Goal: Find specific page/section: Find specific page/section

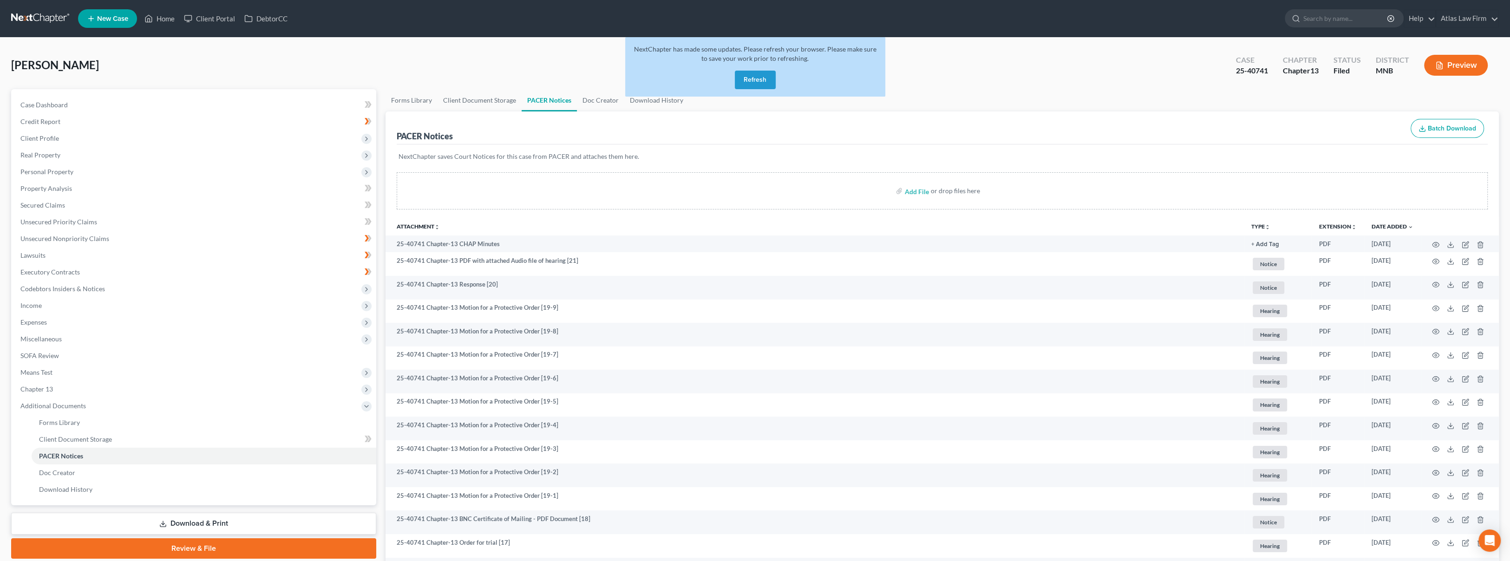
drag, startPoint x: 759, startPoint y: 81, endPoint x: 714, endPoint y: 91, distance: 46.5
click at [759, 81] on button "Refresh" at bounding box center [755, 80] width 41 height 19
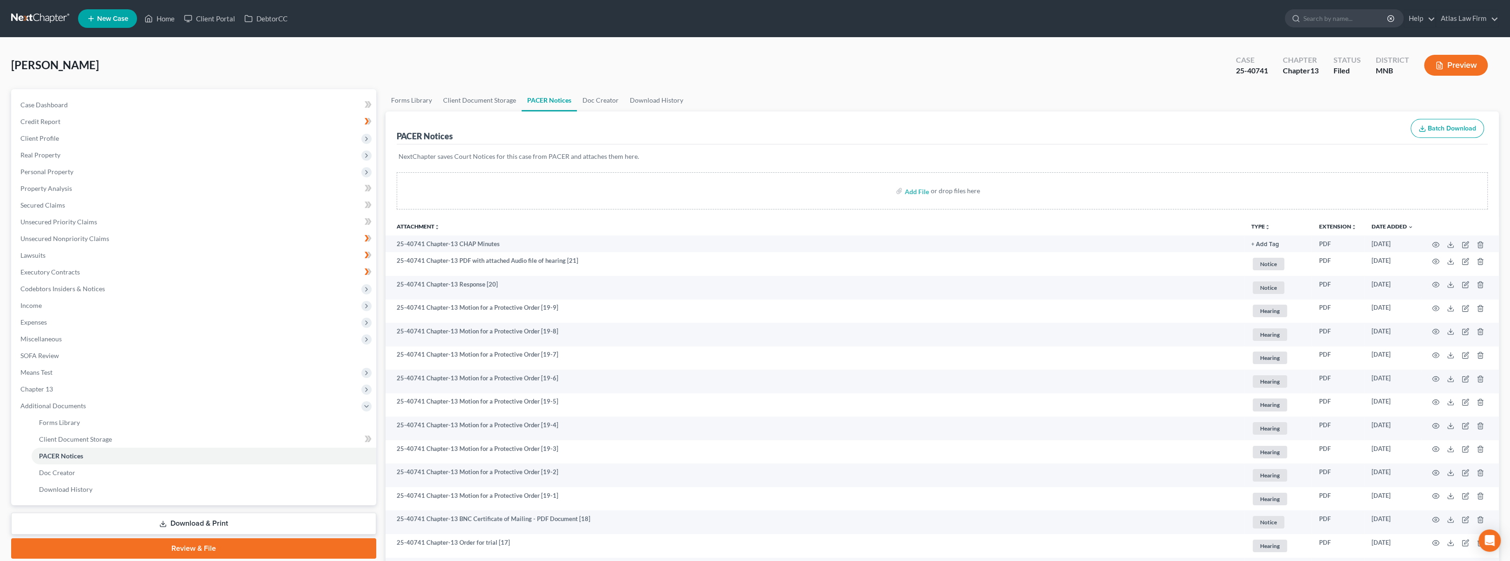
click at [32, 19] on link at bounding box center [40, 18] width 59 height 17
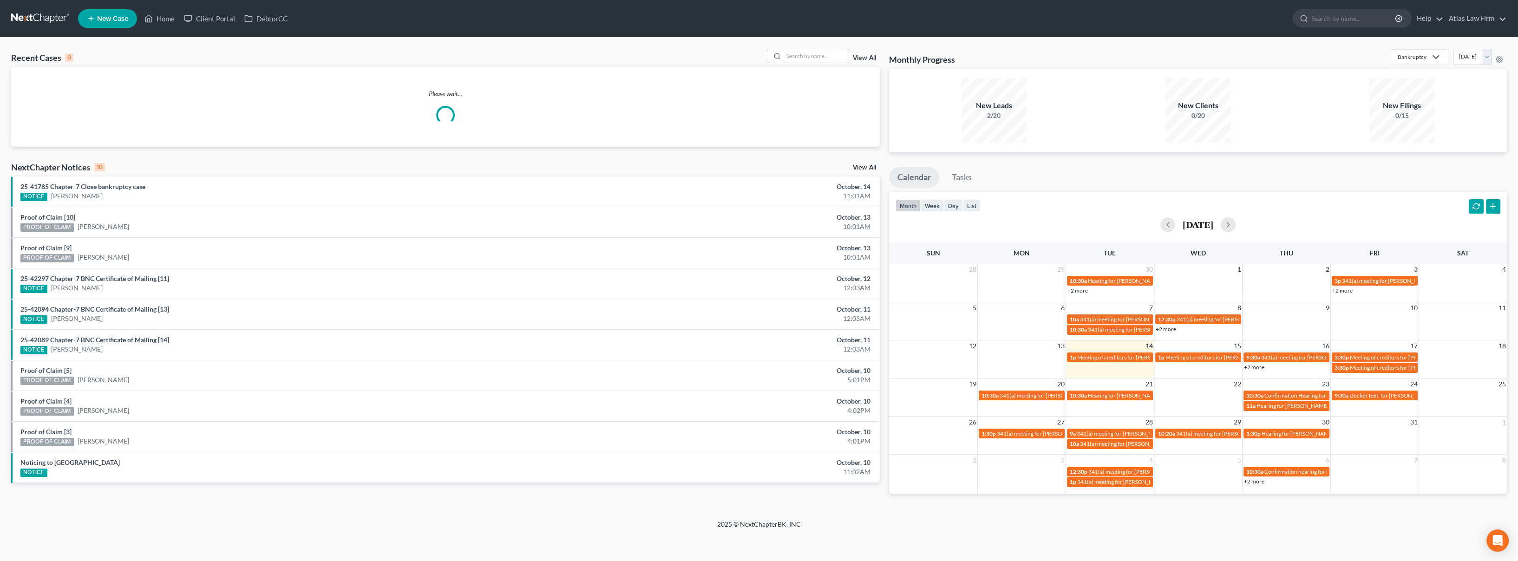
click at [810, 54] on input "search" at bounding box center [816, 55] width 65 height 13
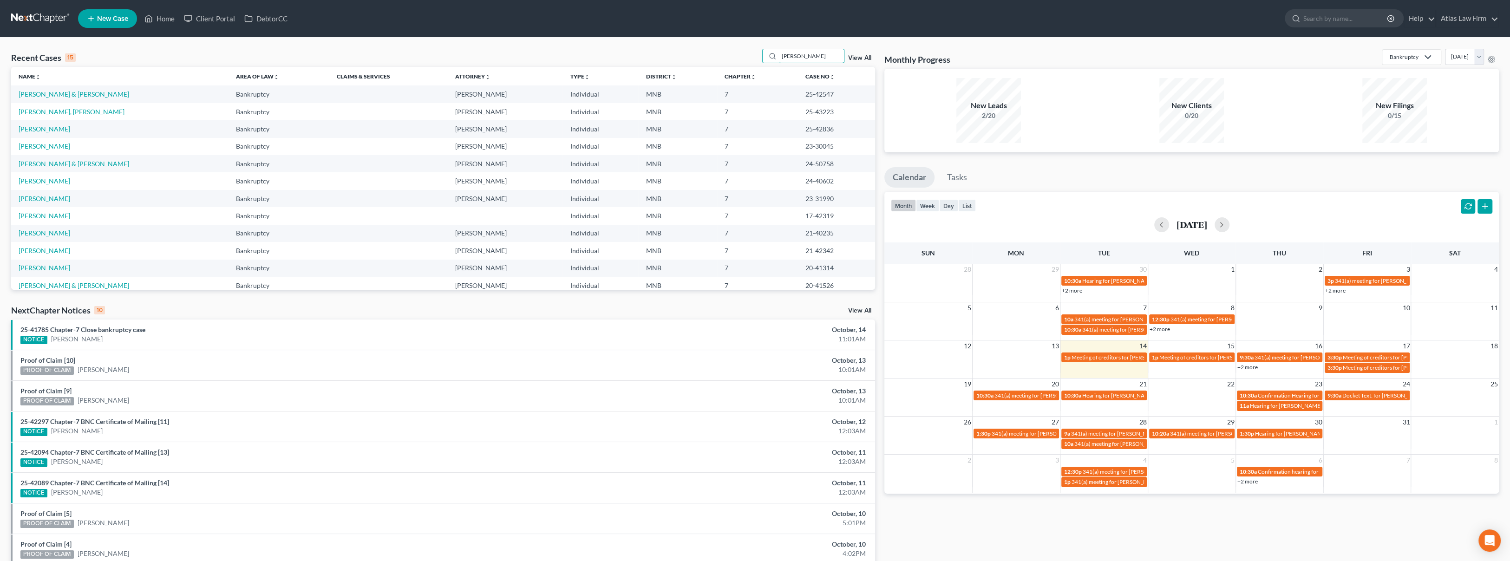
type input "johnson"
drag, startPoint x: 821, startPoint y: 111, endPoint x: 795, endPoint y: 111, distance: 26.0
click at [798, 111] on td "25-43223" at bounding box center [836, 111] width 77 height 17
drag, startPoint x: 833, startPoint y: 112, endPoint x: 793, endPoint y: 115, distance: 40.1
click at [798, 115] on td "25-43223" at bounding box center [836, 111] width 77 height 17
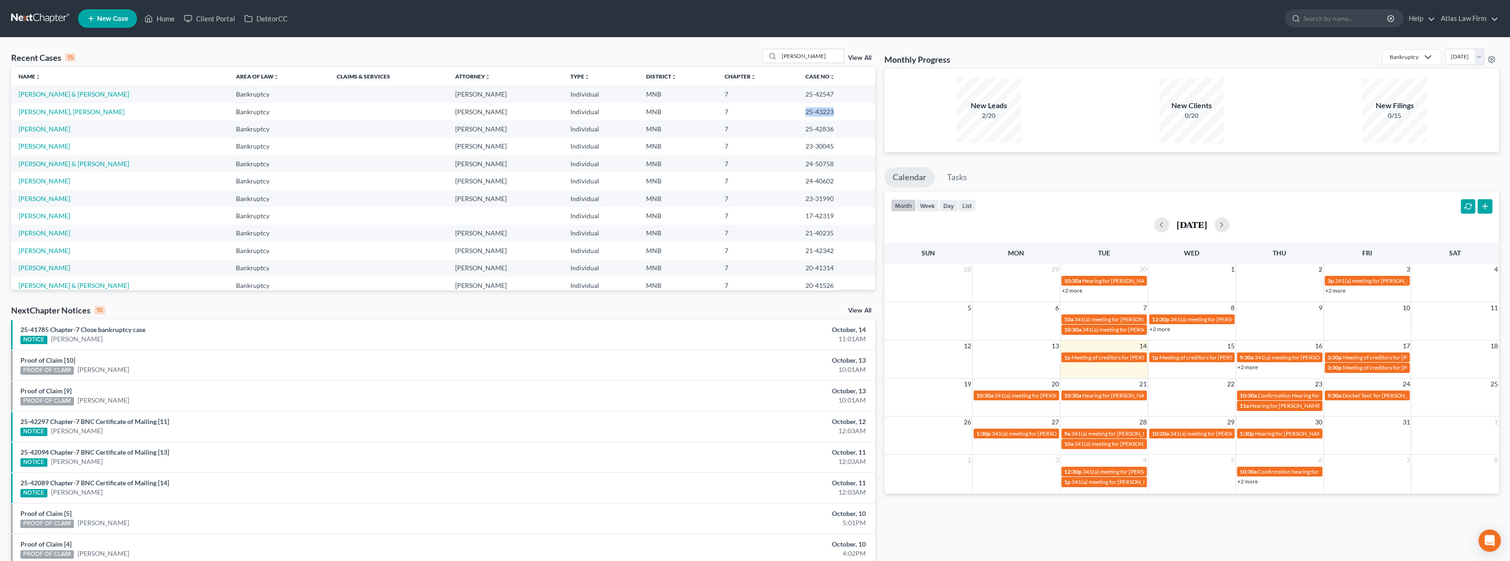
copy td "25-43223"
click at [35, 111] on link "Davies-Johnson, Quetelie" at bounding box center [72, 112] width 106 height 8
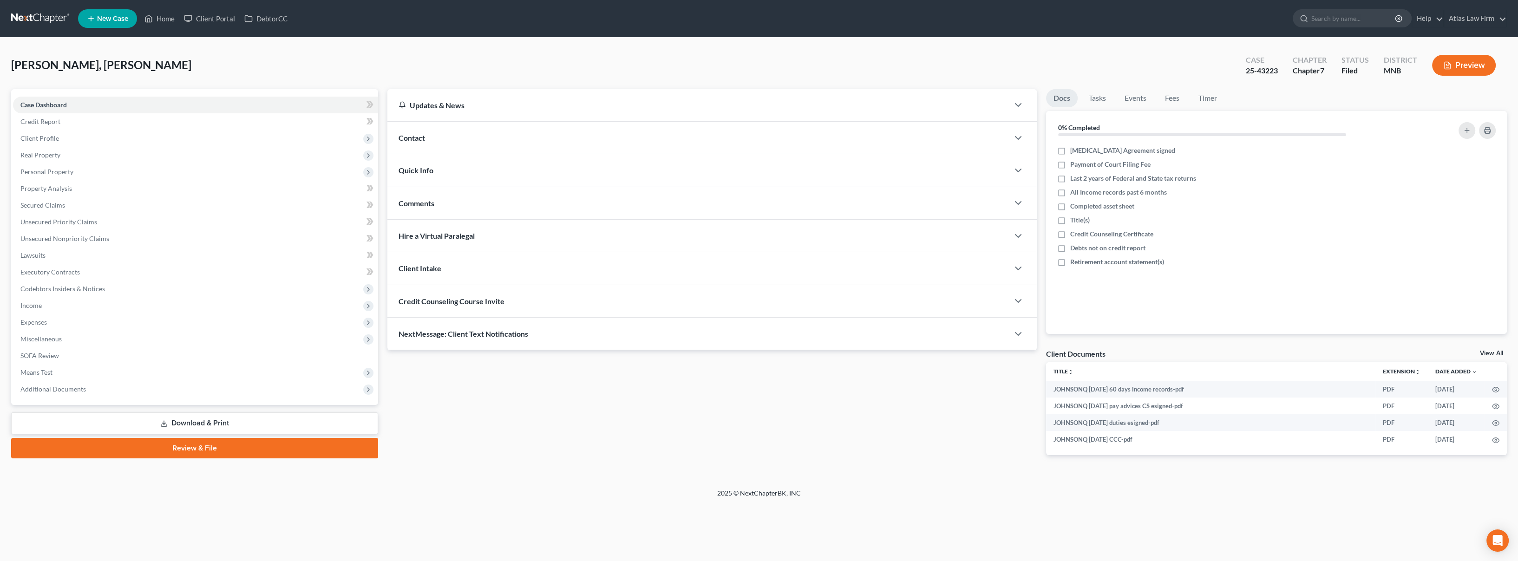
click at [1461, 63] on button "Preview" at bounding box center [1464, 65] width 64 height 21
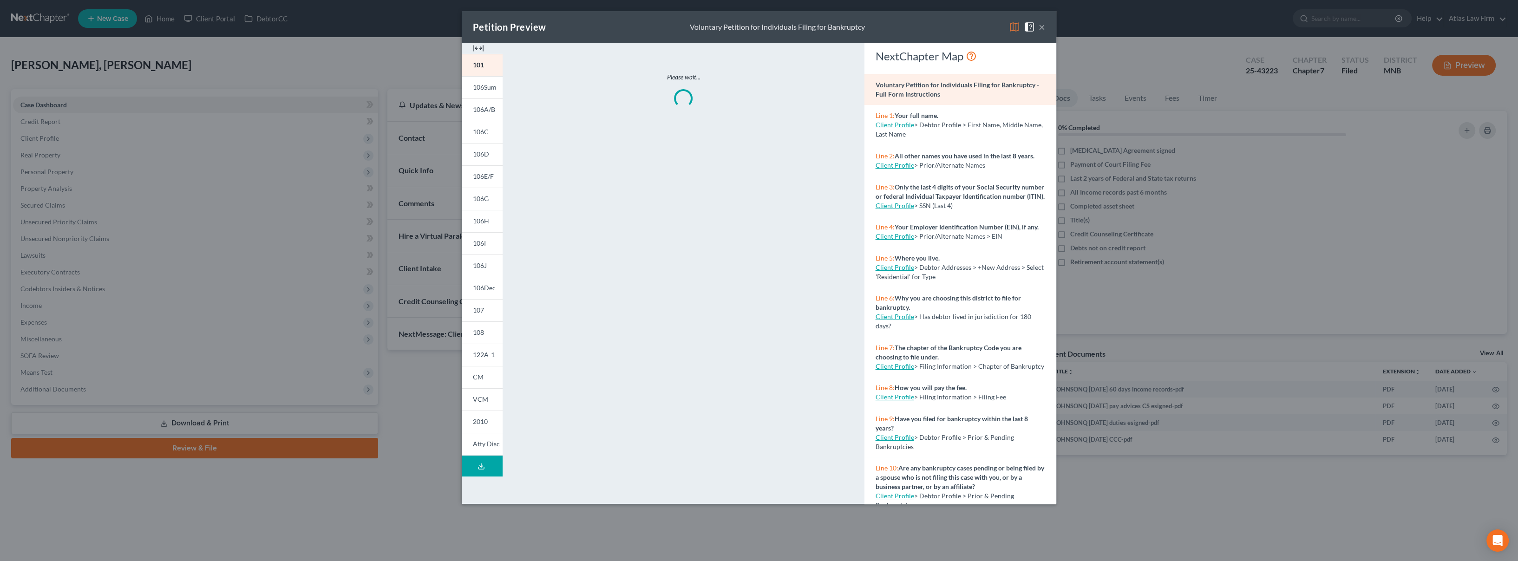
click at [1011, 27] on img at bounding box center [1014, 26] width 11 height 11
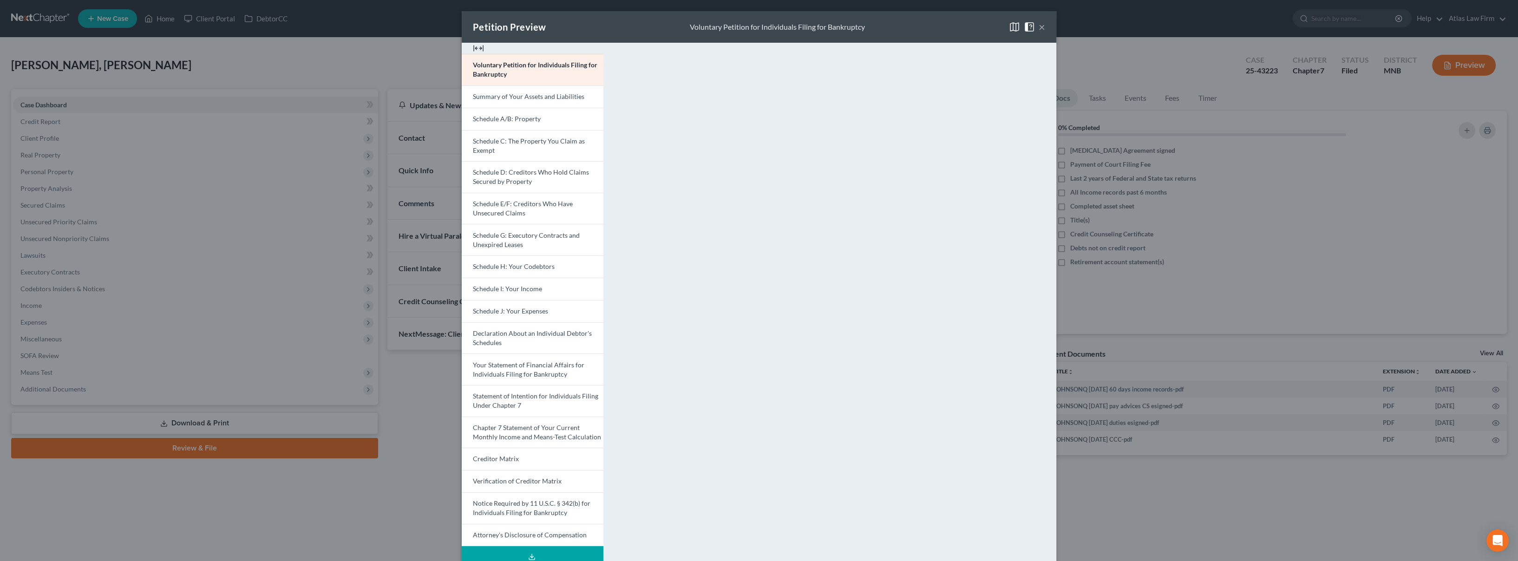
click at [531, 402] on link "Statement of Intention for Individuals Filing Under Chapter 7" at bounding box center [533, 401] width 142 height 32
click at [1039, 25] on button "×" at bounding box center [1042, 26] width 7 height 11
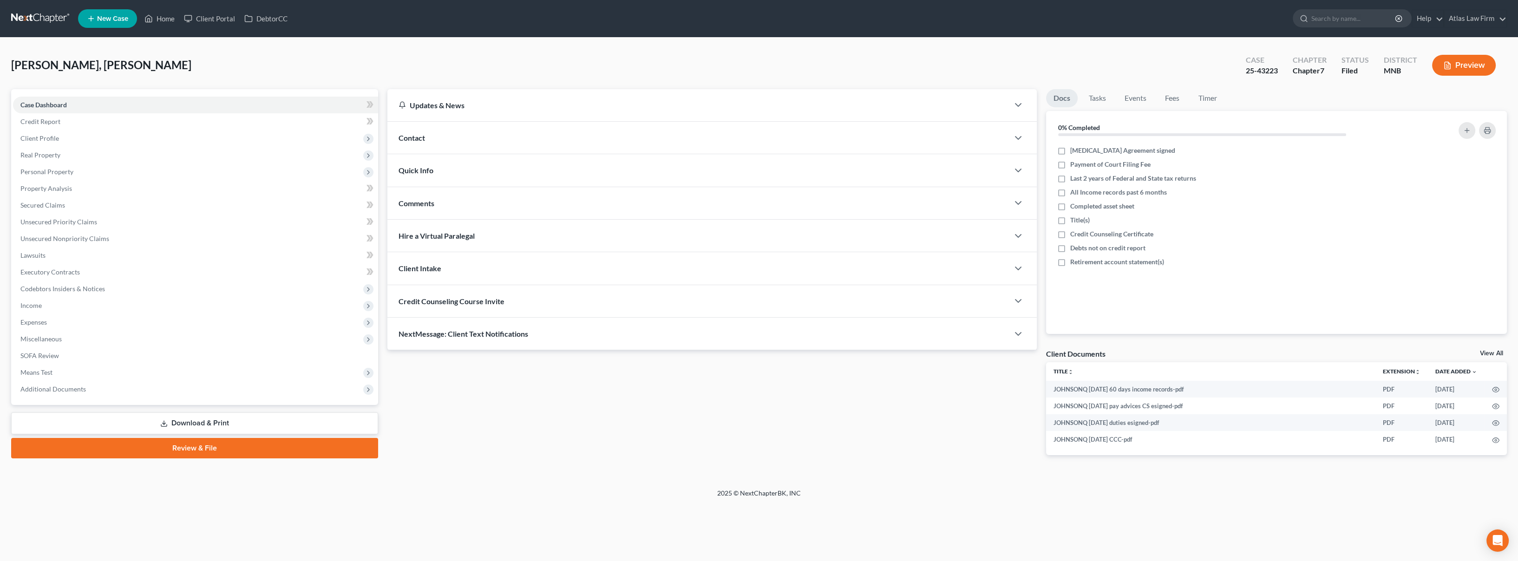
drag, startPoint x: 596, startPoint y: 52, endPoint x: 585, endPoint y: 56, distance: 11.3
click at [596, 52] on div "Davies-Johnson, Quetelie Upgraded Case 25-43223 Chapter Chapter 7 Status Filed …" at bounding box center [759, 69] width 1496 height 40
click at [59, 390] on span "Additional Documents" at bounding box center [53, 389] width 66 height 8
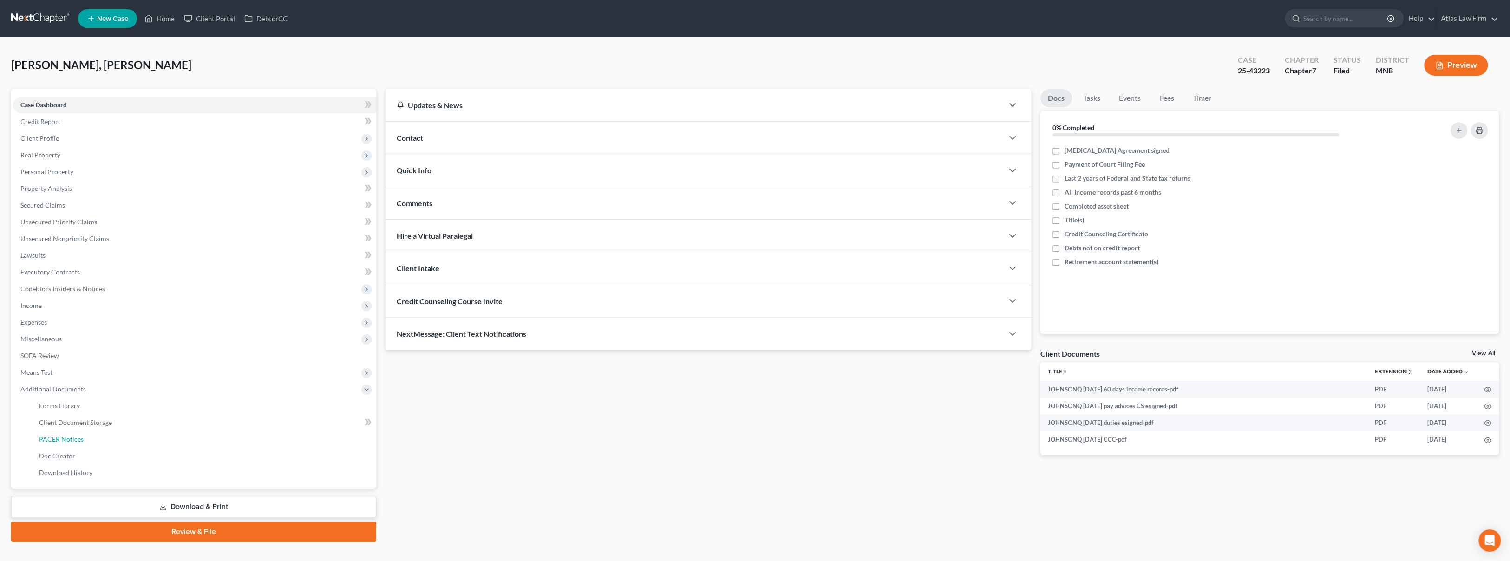
click at [69, 437] on span "PACER Notices" at bounding box center [61, 439] width 45 height 8
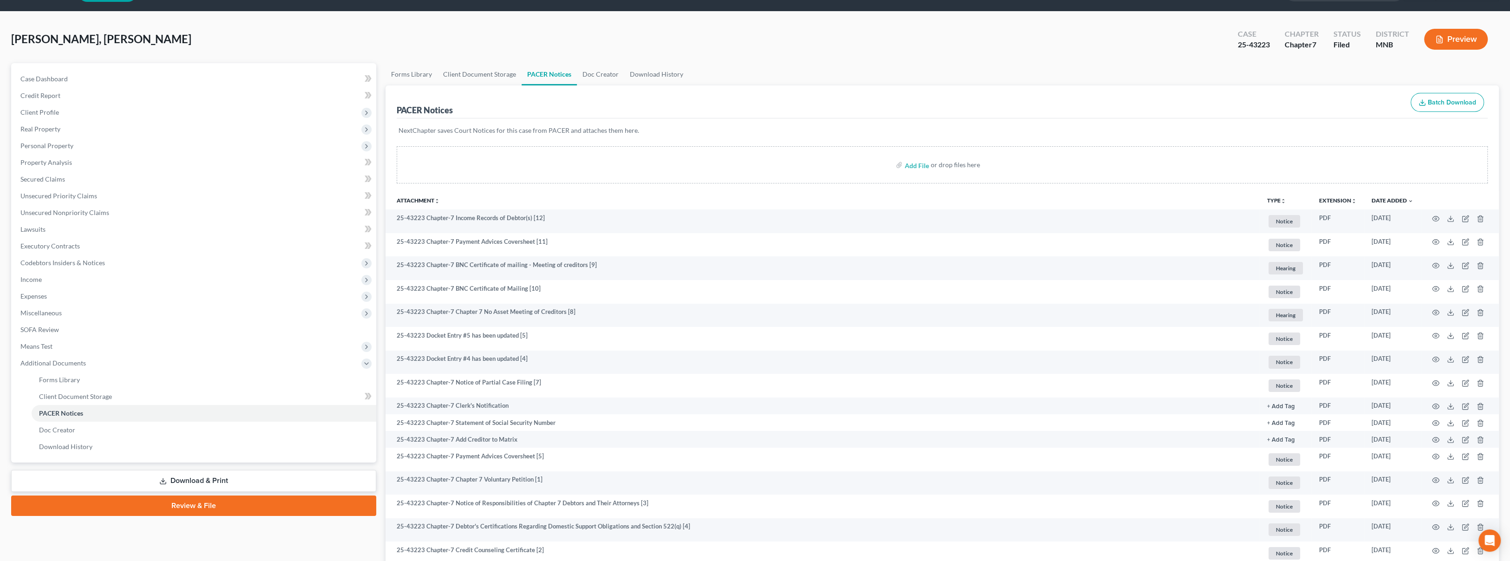
scroll to position [52, 0]
